Goal: Task Accomplishment & Management: Manage account settings

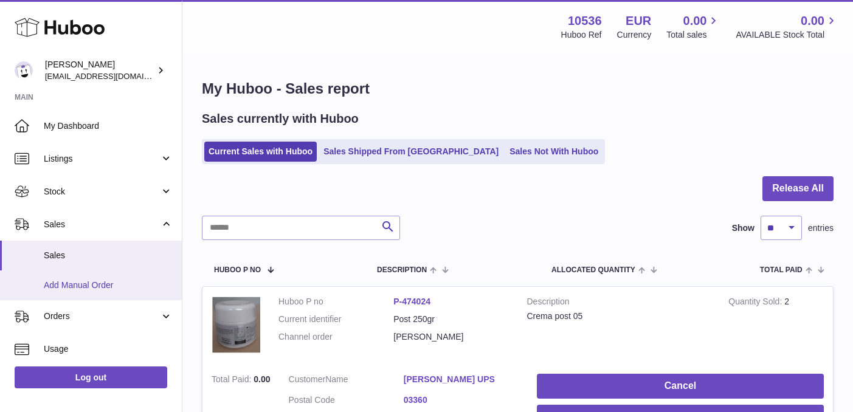
click at [89, 273] on link "Add Manual Order" at bounding box center [91, 285] width 182 height 30
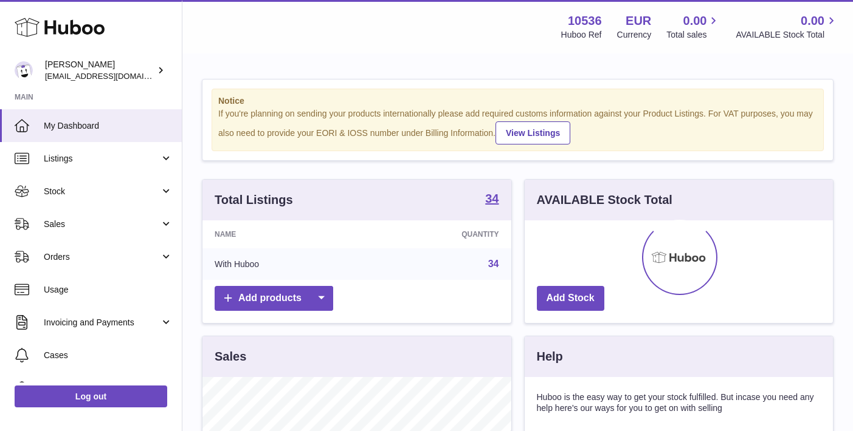
scroll to position [190, 308]
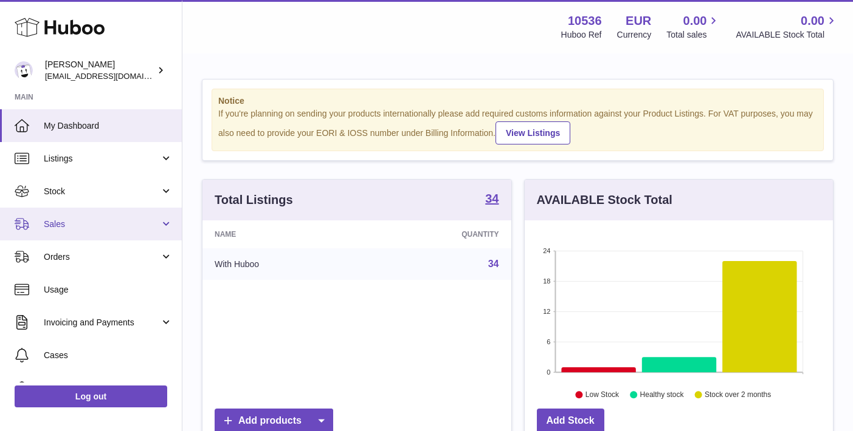
click at [111, 227] on span "Sales" at bounding box center [102, 225] width 116 height 12
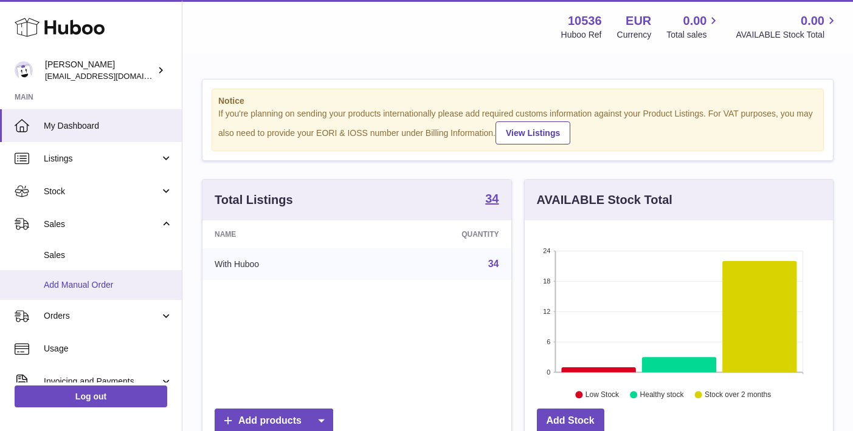
click at [90, 281] on span "Add Manual Order" at bounding box center [108, 286] width 129 height 12
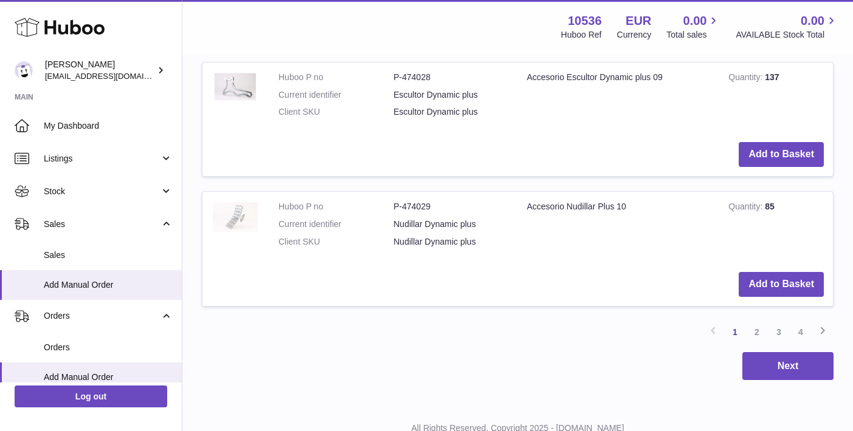
scroll to position [1448, 0]
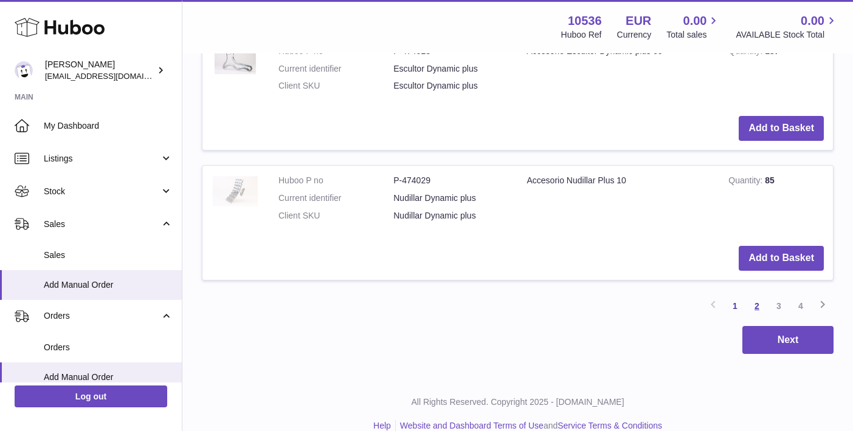
click at [758, 295] on link "2" at bounding box center [757, 306] width 22 height 22
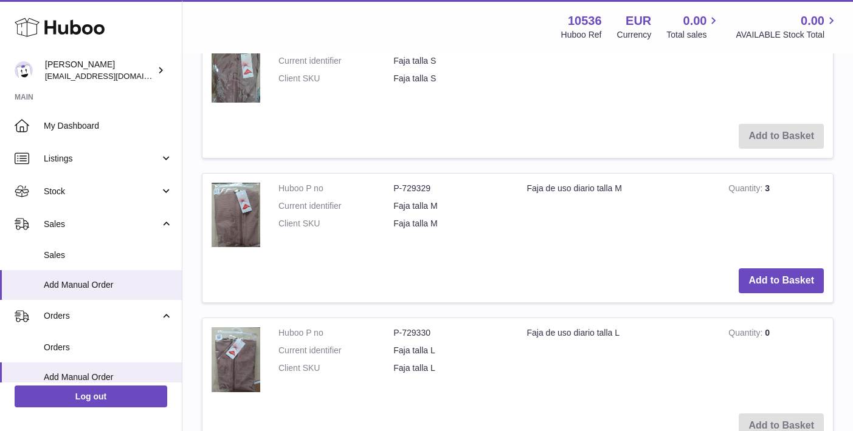
scroll to position [1458, 0]
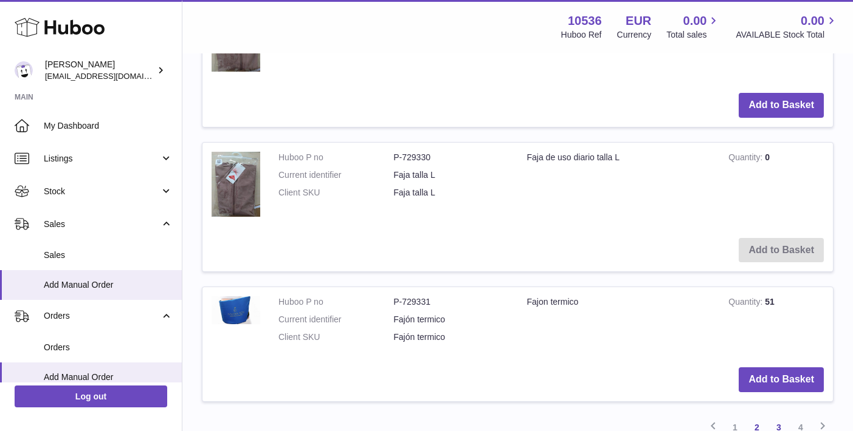
click at [783, 417] on link "3" at bounding box center [779, 428] width 22 height 22
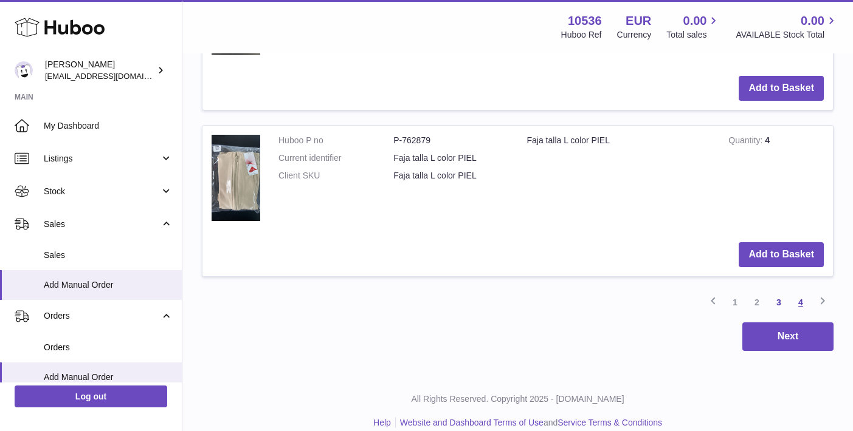
click at [797, 294] on link "4" at bounding box center [800, 303] width 22 height 22
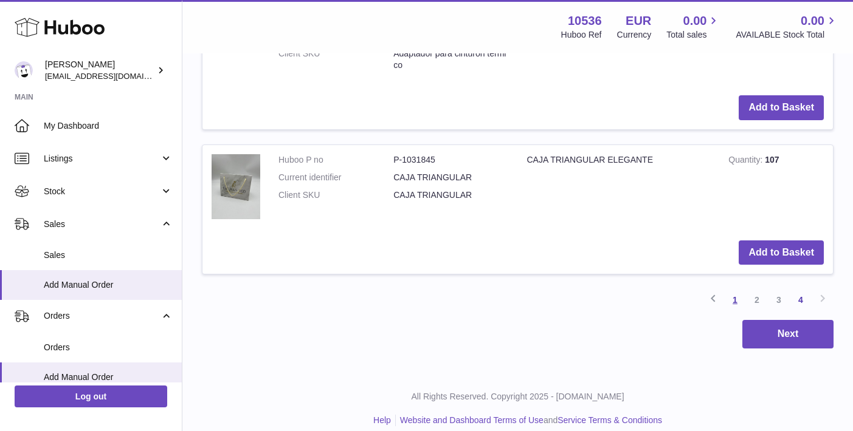
click at [738, 292] on link "1" at bounding box center [735, 300] width 22 height 22
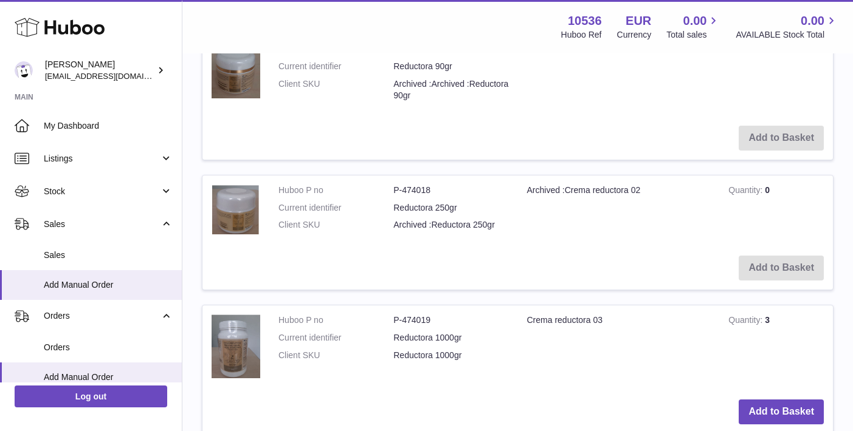
scroll to position [374, 0]
